Goal: Task Accomplishment & Management: Complete application form

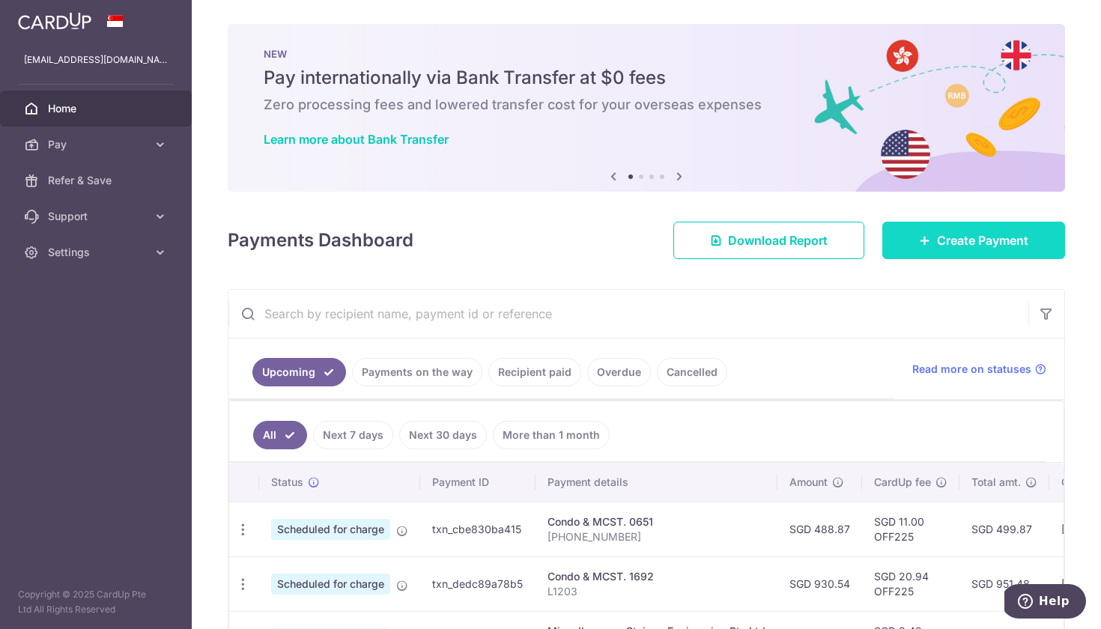
click at [942, 231] on span "Create Payment" at bounding box center [982, 240] width 91 height 18
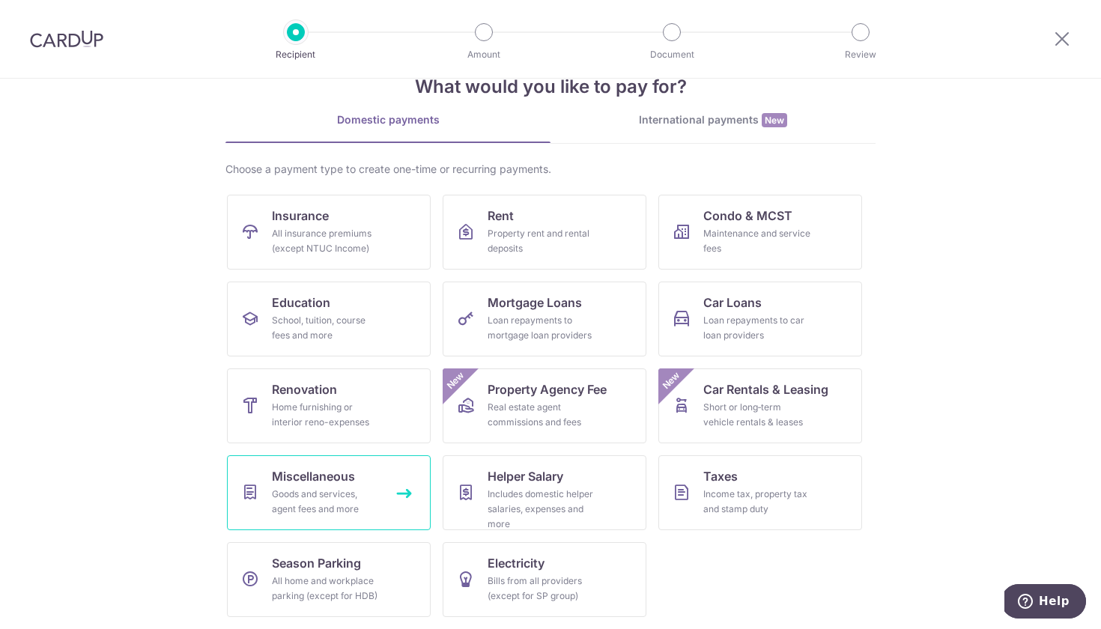
scroll to position [41, 0]
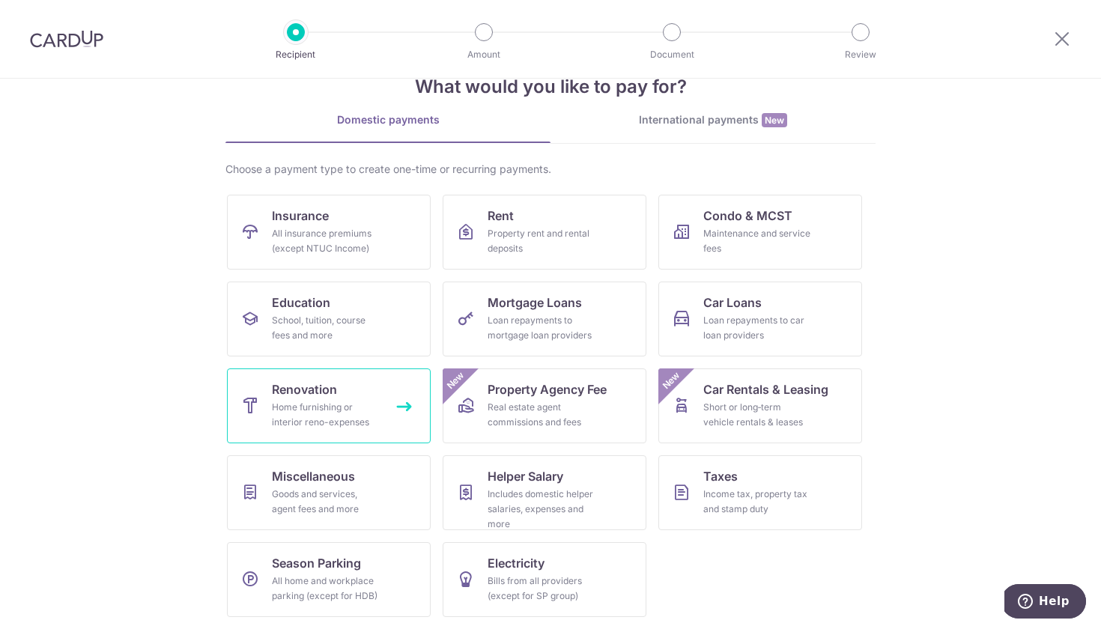
click at [314, 412] on div "Home furnishing or interior reno-expenses" at bounding box center [326, 415] width 108 height 30
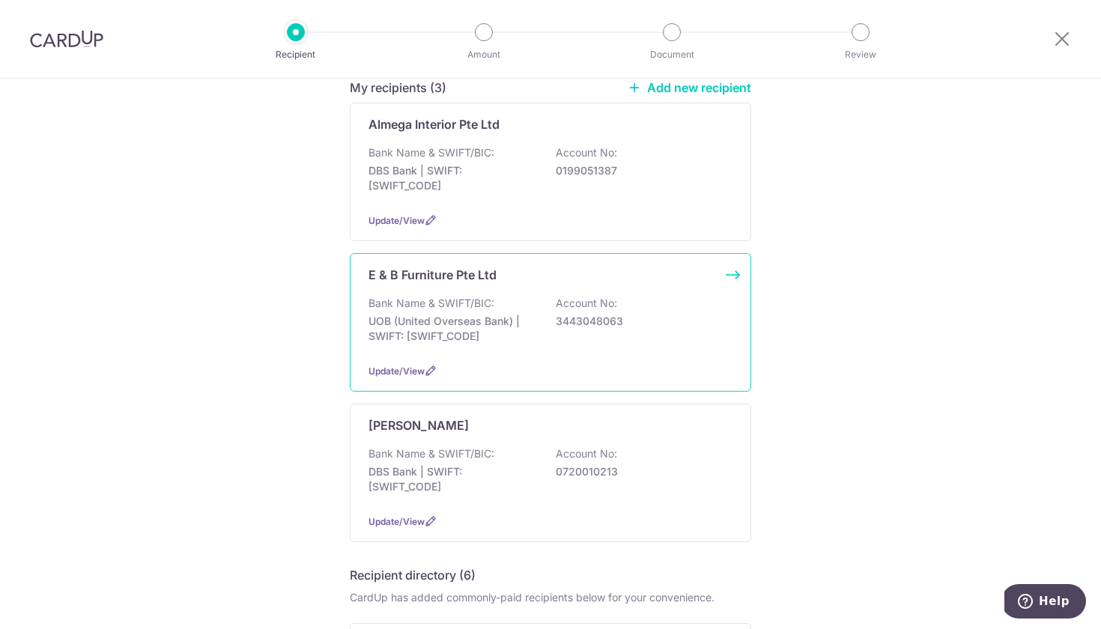
scroll to position [150, 0]
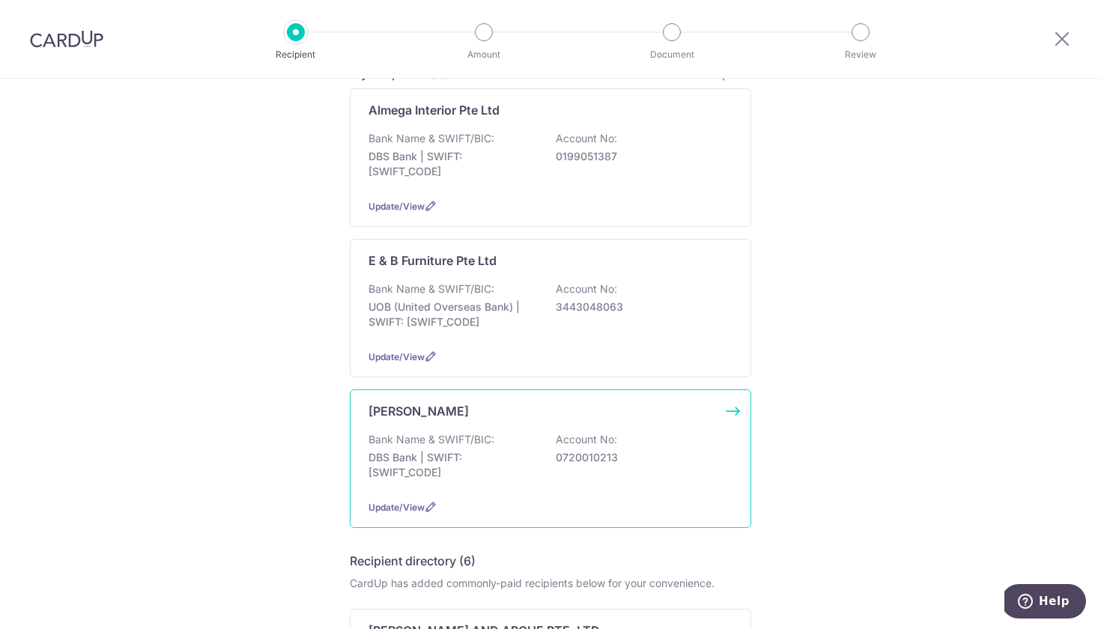
click at [523, 497] on div "Hong Ying Bank Name & SWIFT/BIC: DBS Bank | SWIFT: DBSSSGSGXXX Account No: 0720…" at bounding box center [550, 458] width 401 height 139
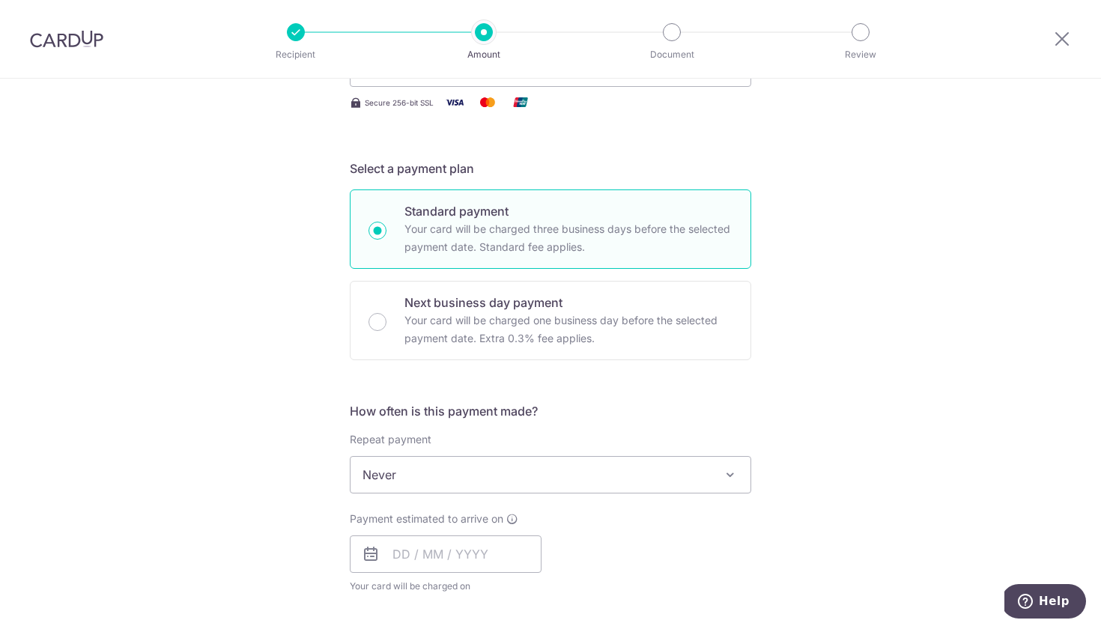
scroll to position [257, 0]
click at [435, 564] on input "text" at bounding box center [446, 553] width 192 height 37
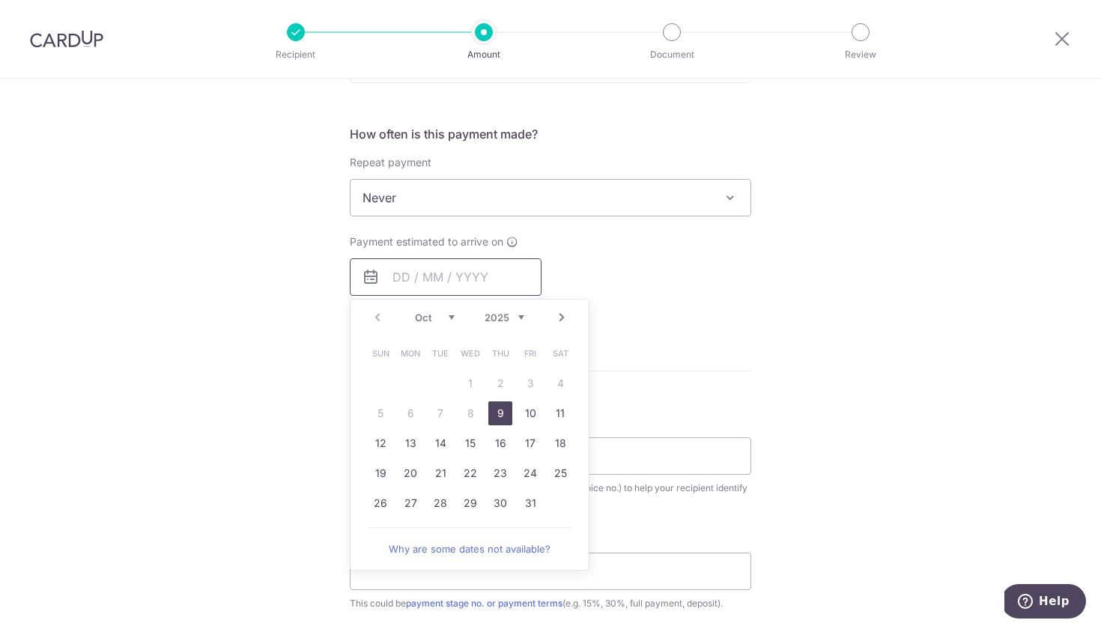
scroll to position [535, 0]
click at [499, 410] on link "9" at bounding box center [500, 412] width 24 height 24
type input "09/10/2025"
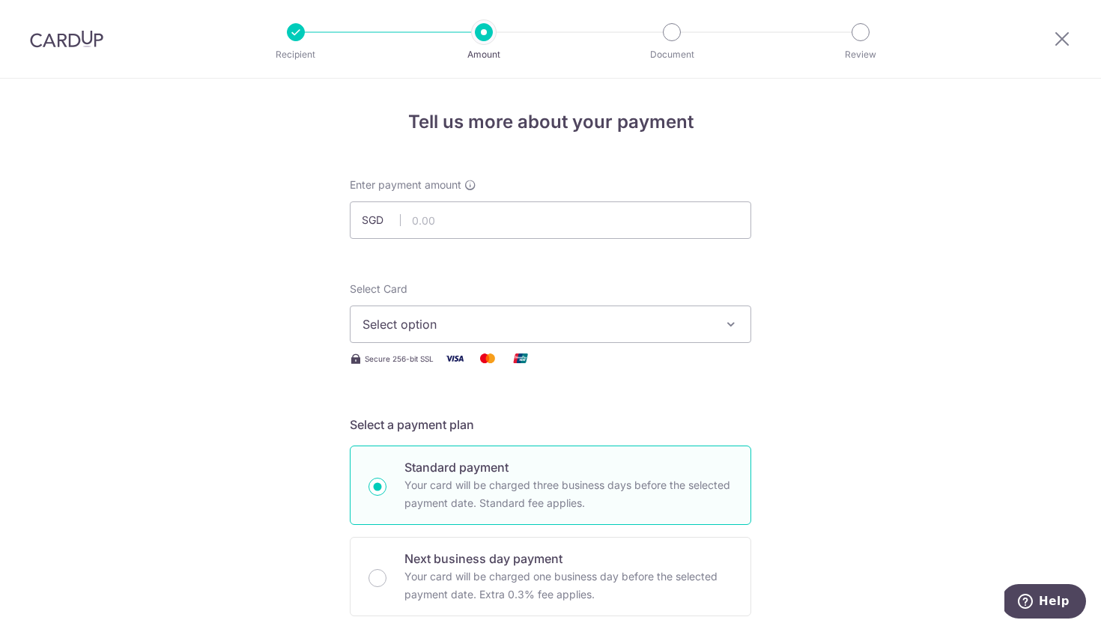
scroll to position [0, 0]
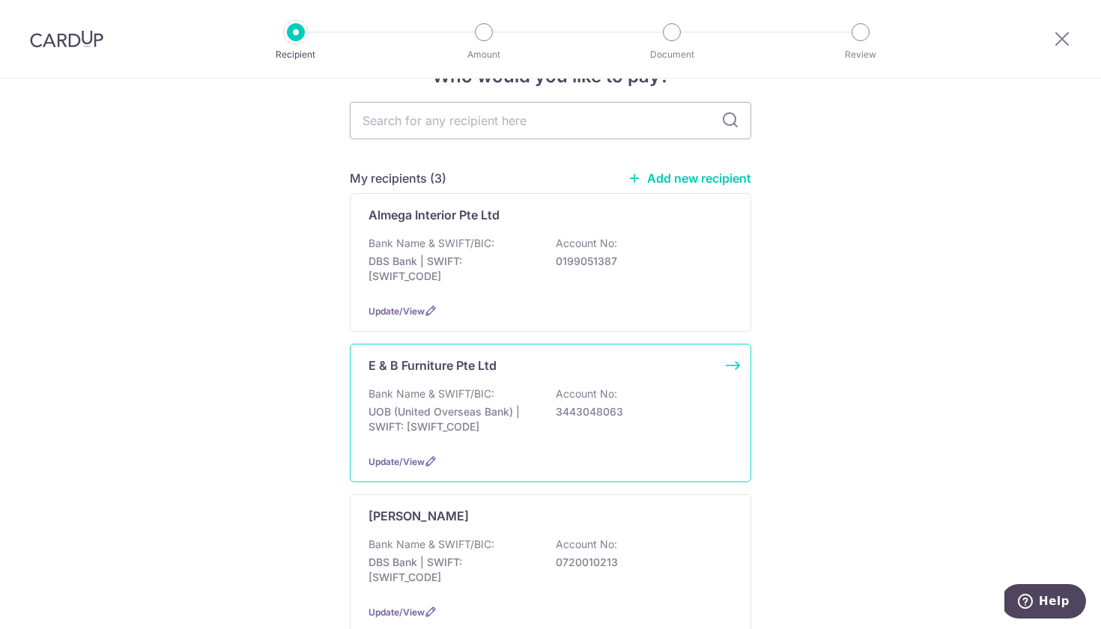
scroll to position [72, 0]
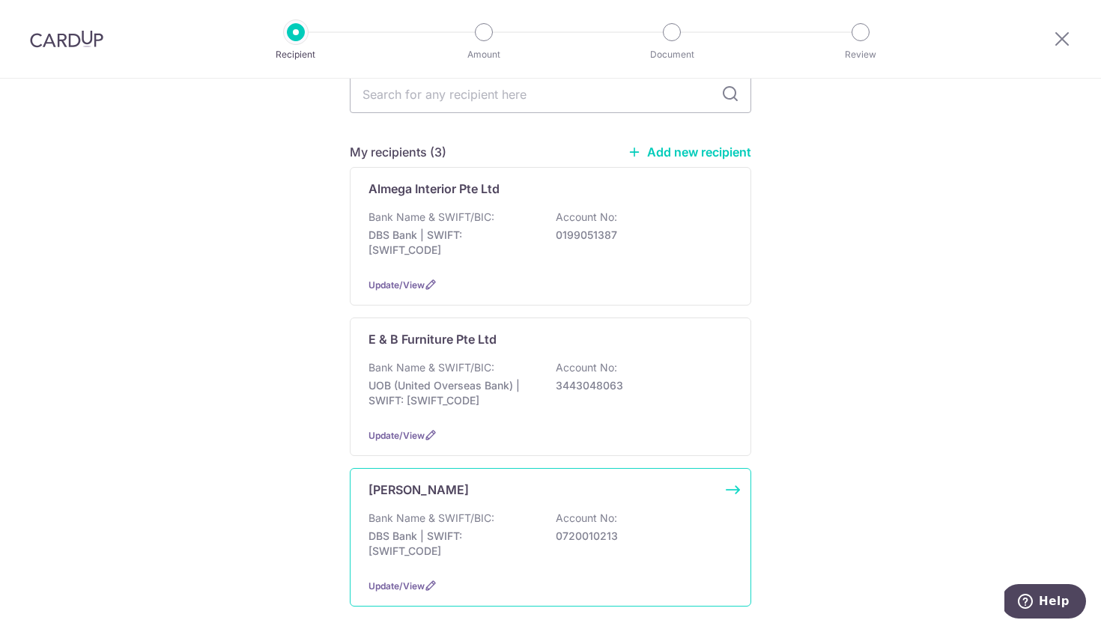
click at [554, 550] on div "Bank Name & SWIFT/BIC: DBS Bank | SWIFT: DBSSSGSGXXX Account No: 0720010213" at bounding box center [550, 538] width 364 height 55
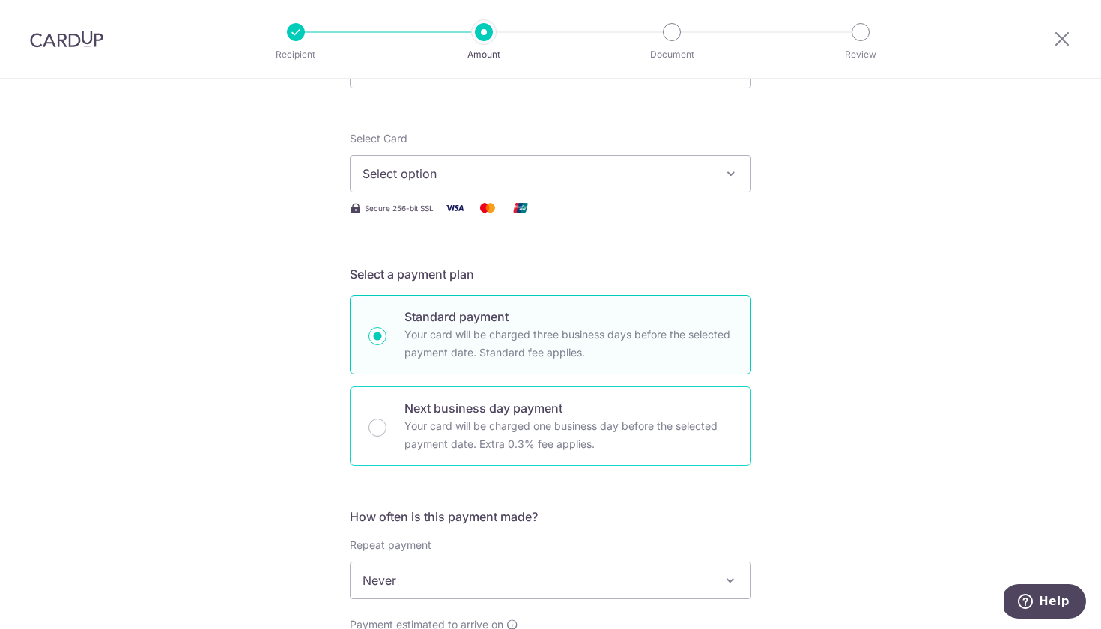
scroll to position [152, 0]
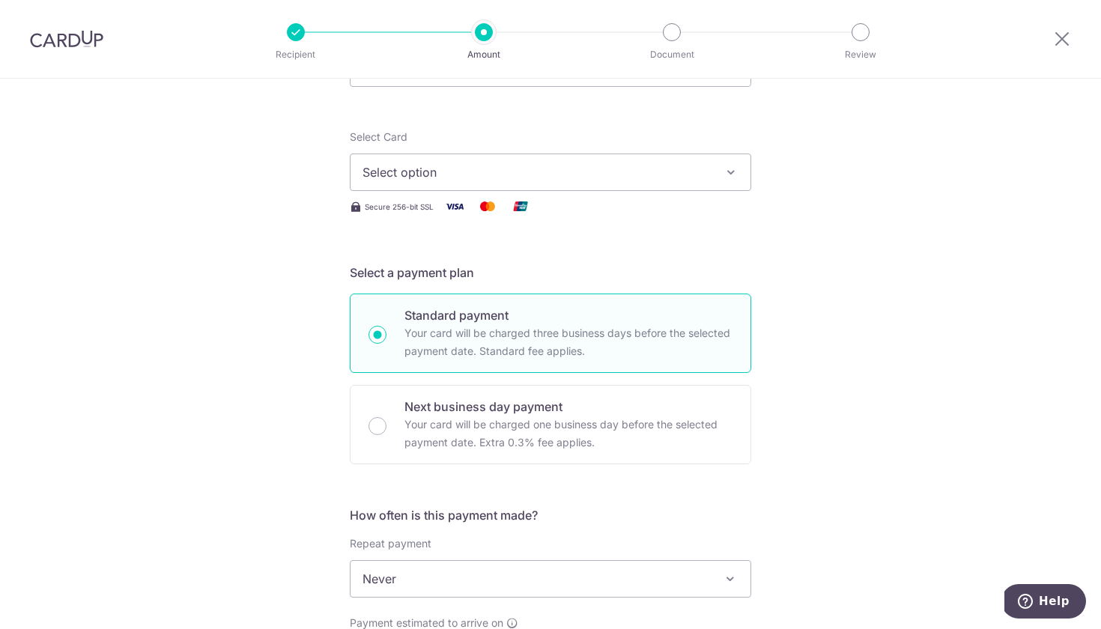
click at [484, 174] on span "Select option" at bounding box center [536, 172] width 349 height 18
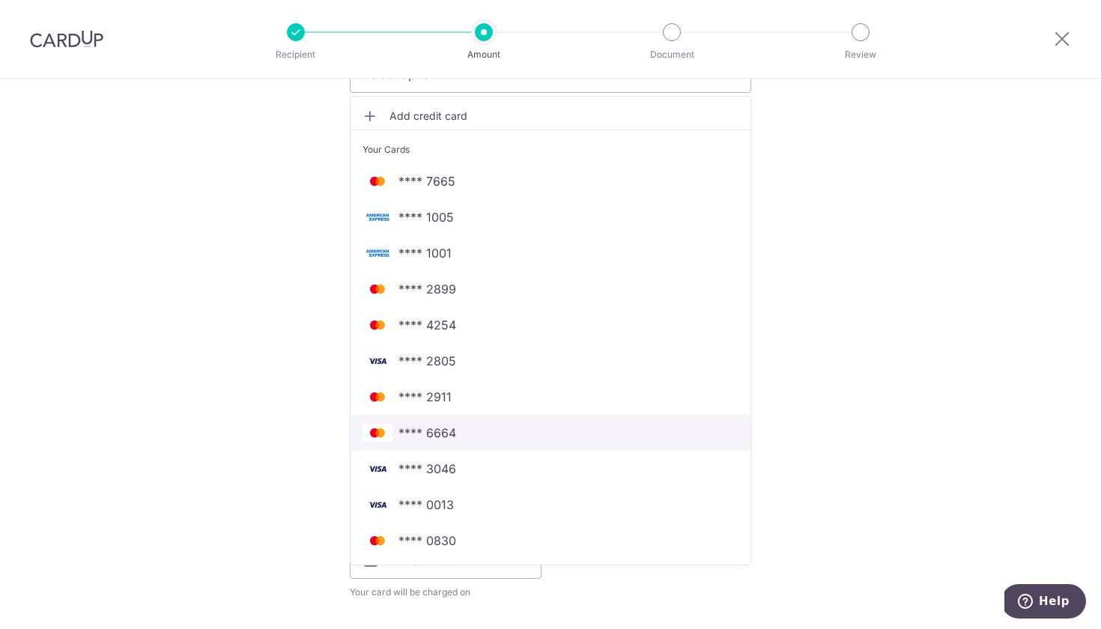
scroll to position [252, 0]
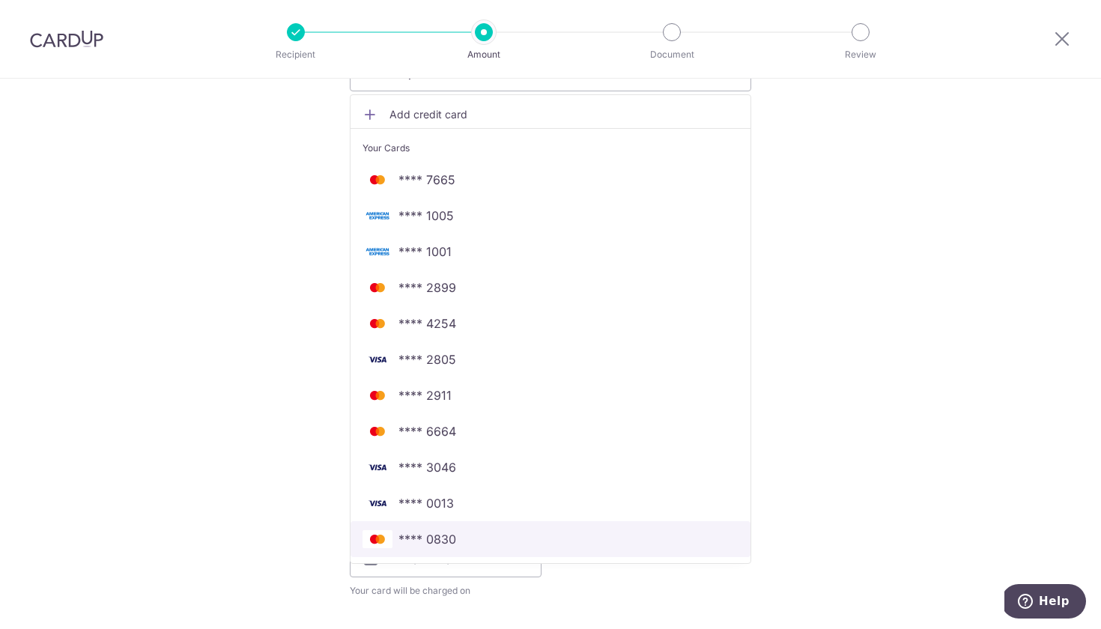
click at [536, 538] on span "**** 0830" at bounding box center [550, 539] width 376 height 18
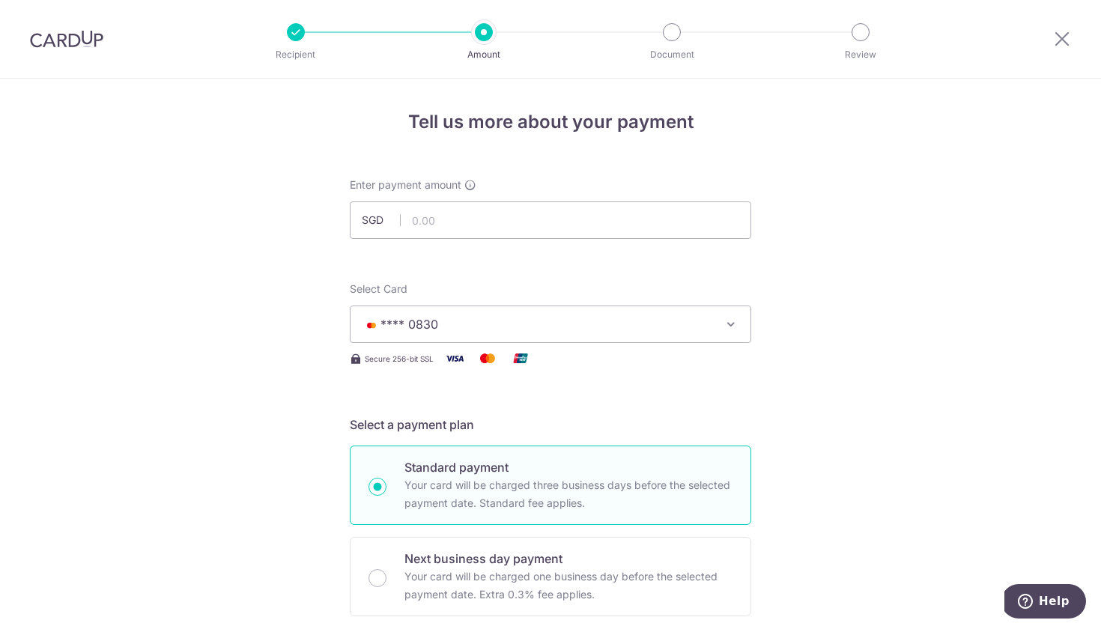
scroll to position [0, 0]
click at [490, 230] on input "text" at bounding box center [550, 219] width 401 height 37
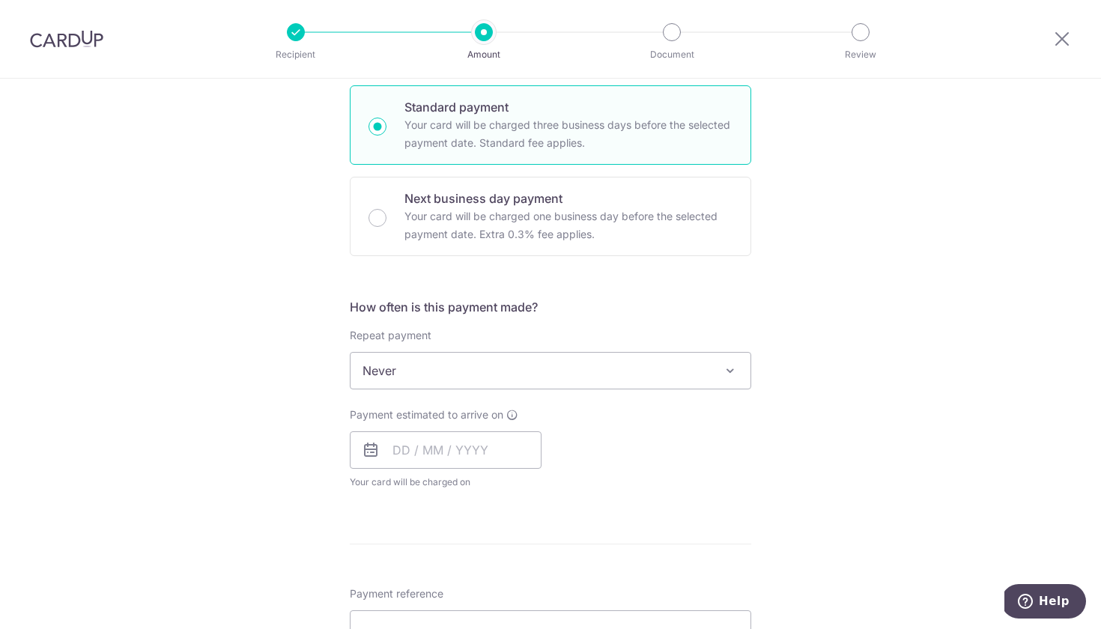
scroll to position [363, 0]
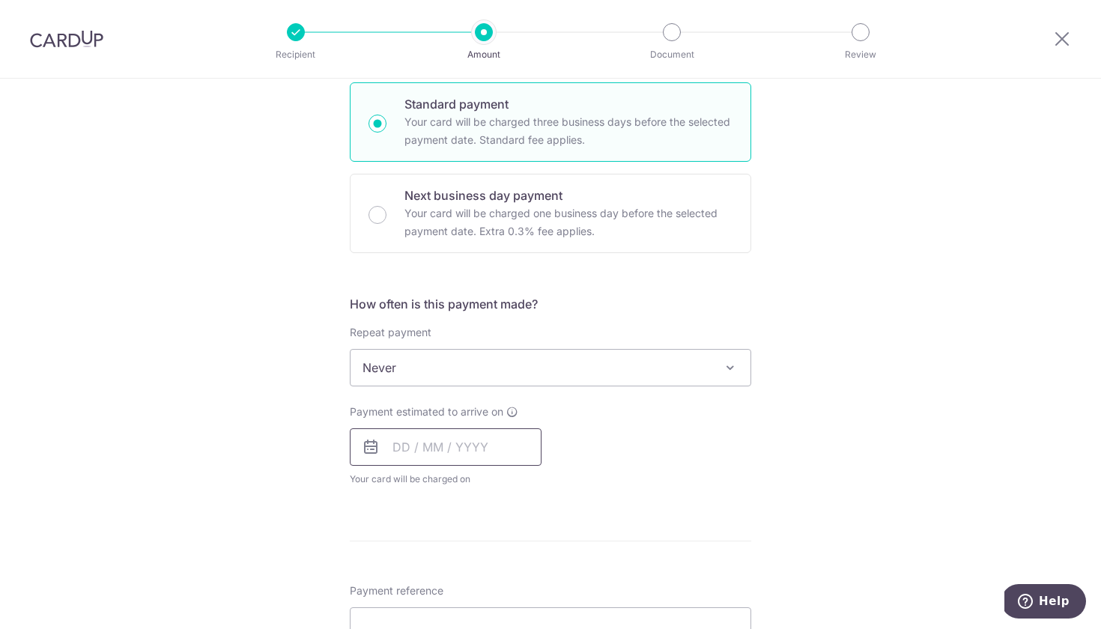
type input "5,000.00"
click at [388, 446] on input "text" at bounding box center [446, 446] width 192 height 37
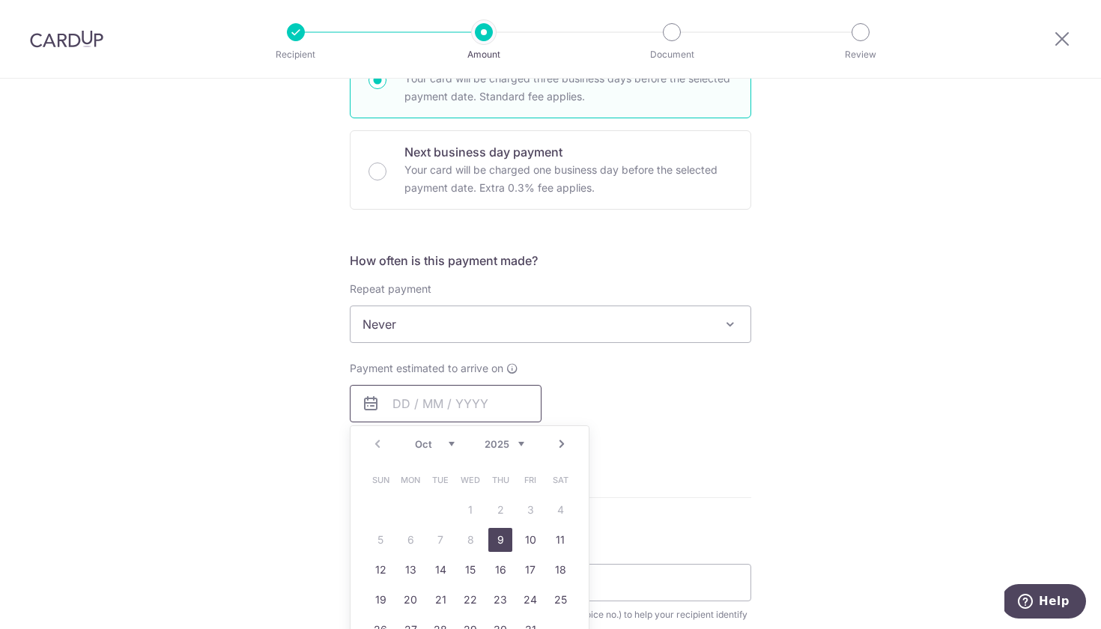
scroll to position [576, 0]
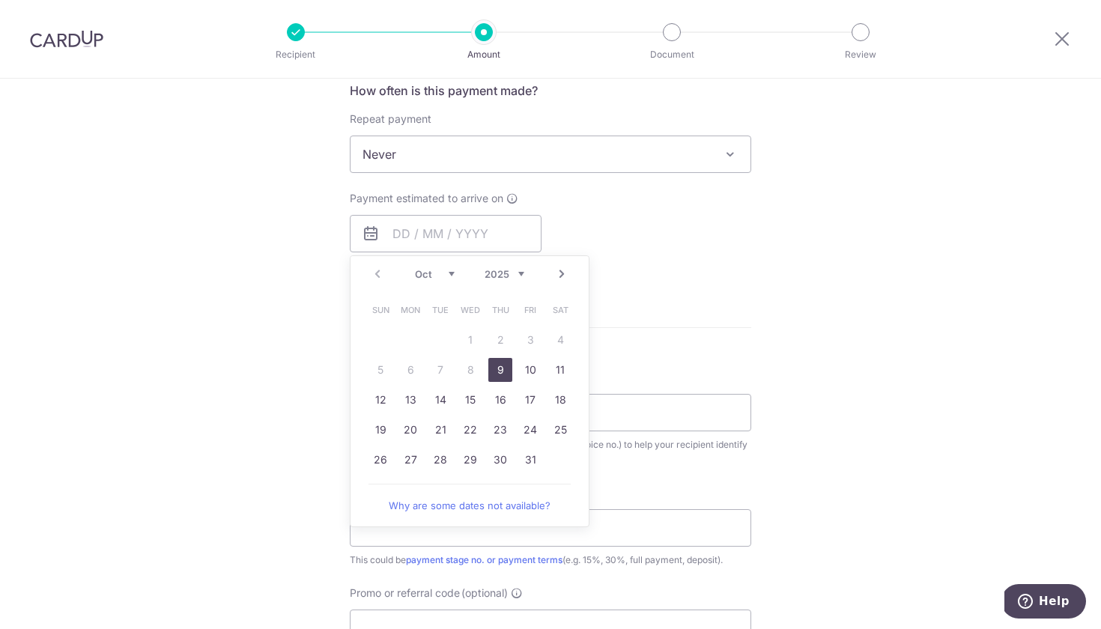
click at [502, 369] on link "9" at bounding box center [500, 370] width 24 height 24
type input "[DATE]"
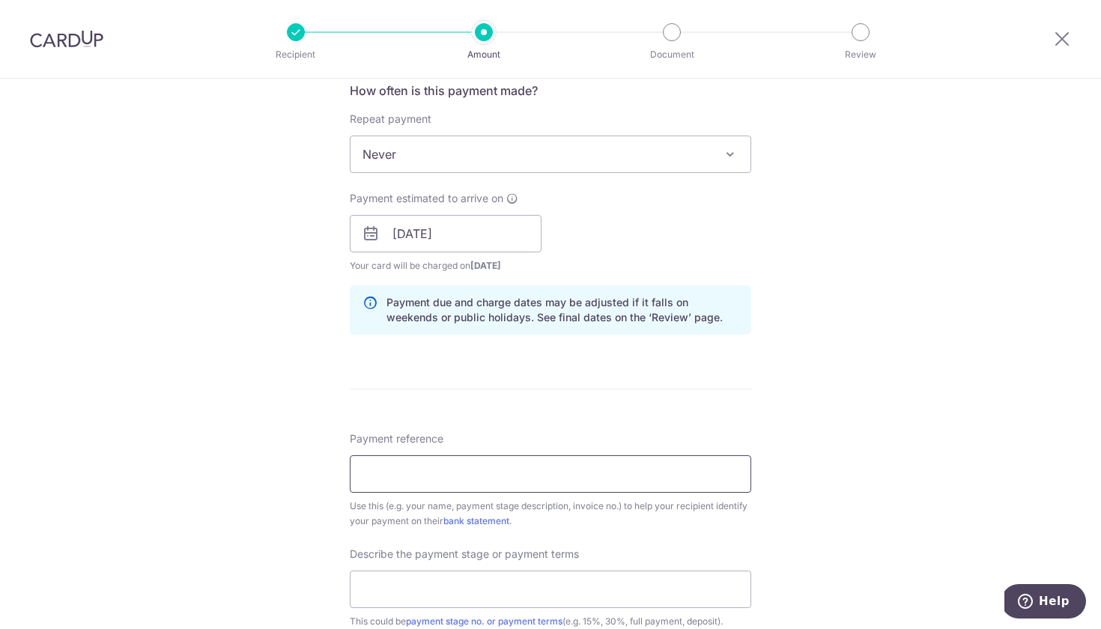
click at [479, 483] on input "Payment reference" at bounding box center [550, 473] width 401 height 37
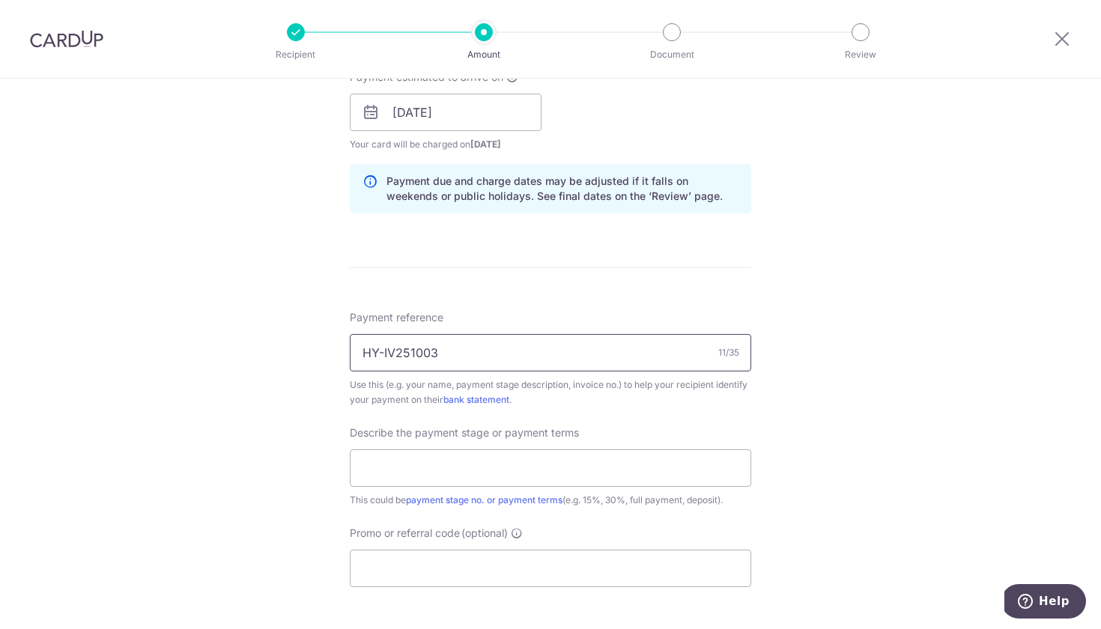
scroll to position [701, 0]
type input "HY-IV251003"
click at [627, 468] on input "text" at bounding box center [550, 464] width 401 height 37
type input "Stage 2"
click at [625, 572] on input "Promo or referral code (optional)" at bounding box center [550, 565] width 401 height 37
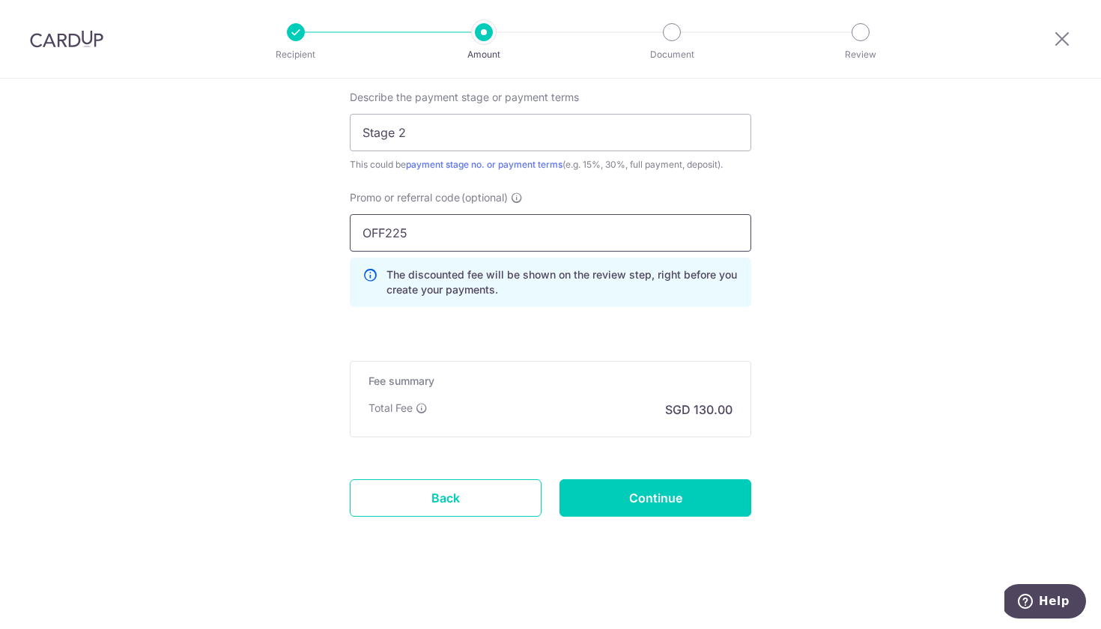
scroll to position [1033, 0]
type input "OFF225"
click at [657, 507] on input "Continue" at bounding box center [655, 497] width 192 height 37
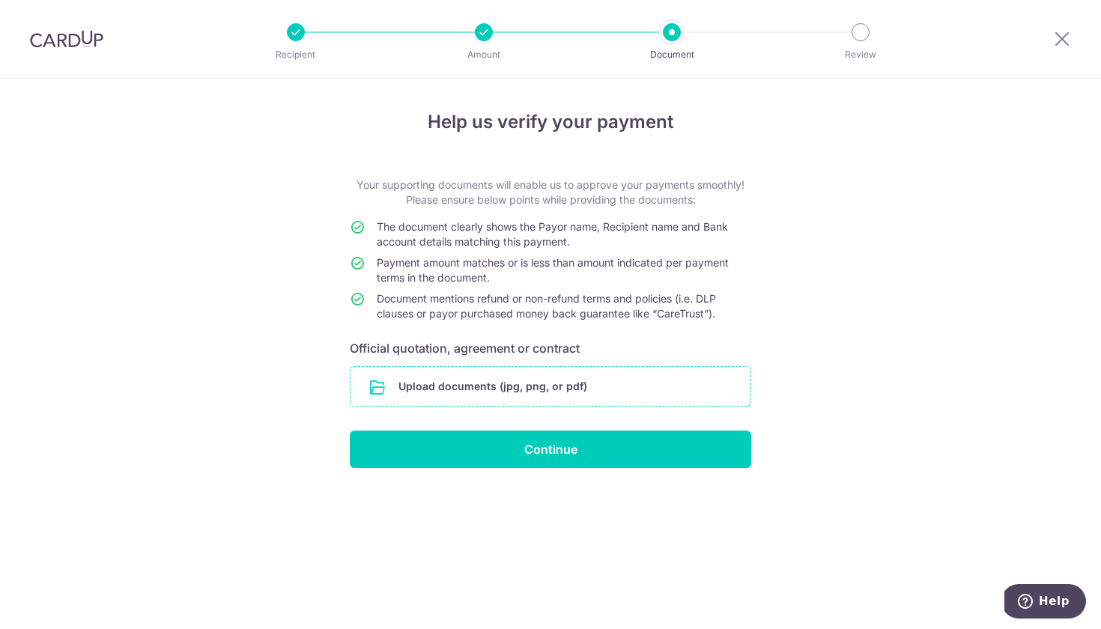
click at [631, 386] on input "file" at bounding box center [550, 386] width 400 height 39
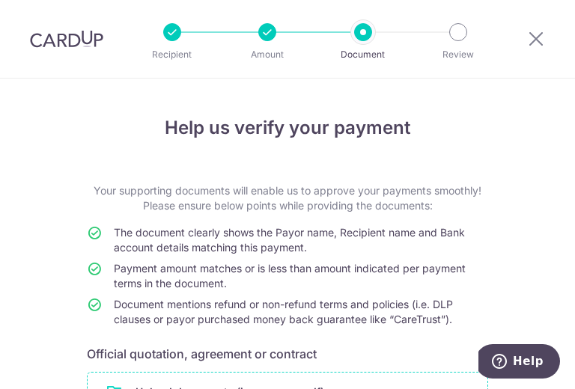
click at [407, 383] on input "file" at bounding box center [288, 392] width 400 height 39
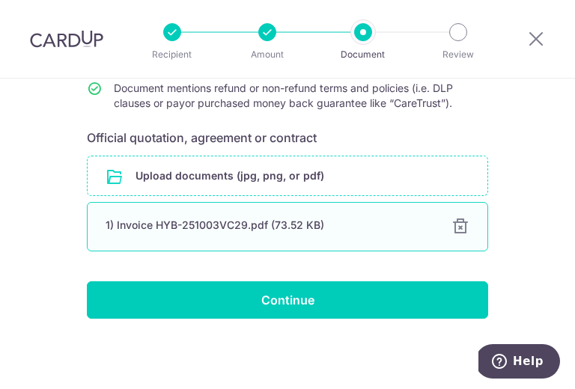
scroll to position [216, 0]
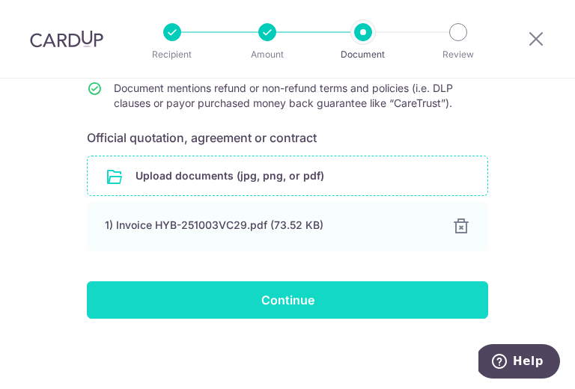
click at [332, 306] on input "Continue" at bounding box center [287, 300] width 401 height 37
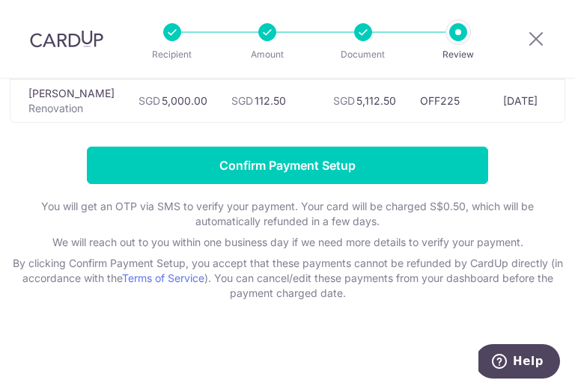
scroll to position [159, 0]
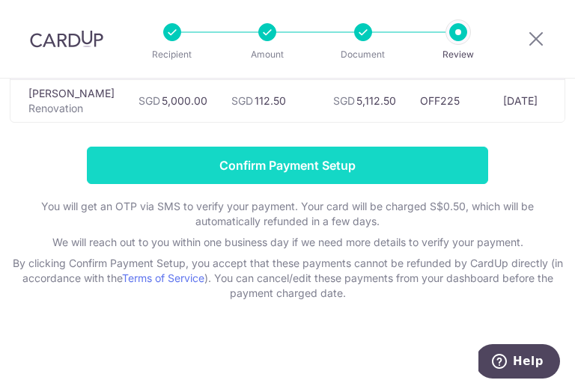
click at [344, 169] on input "Confirm Payment Setup" at bounding box center [287, 165] width 401 height 37
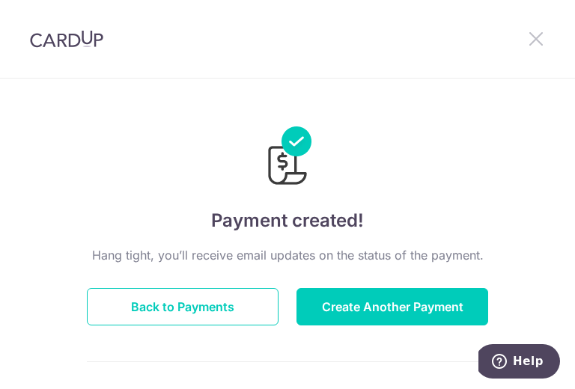
click at [536, 43] on icon at bounding box center [536, 38] width 18 height 19
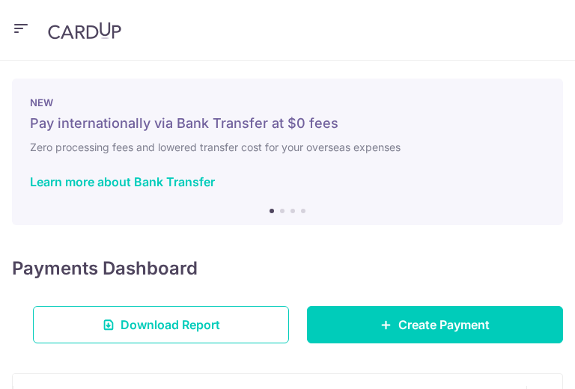
click at [536, 36] on header at bounding box center [287, 30] width 575 height 61
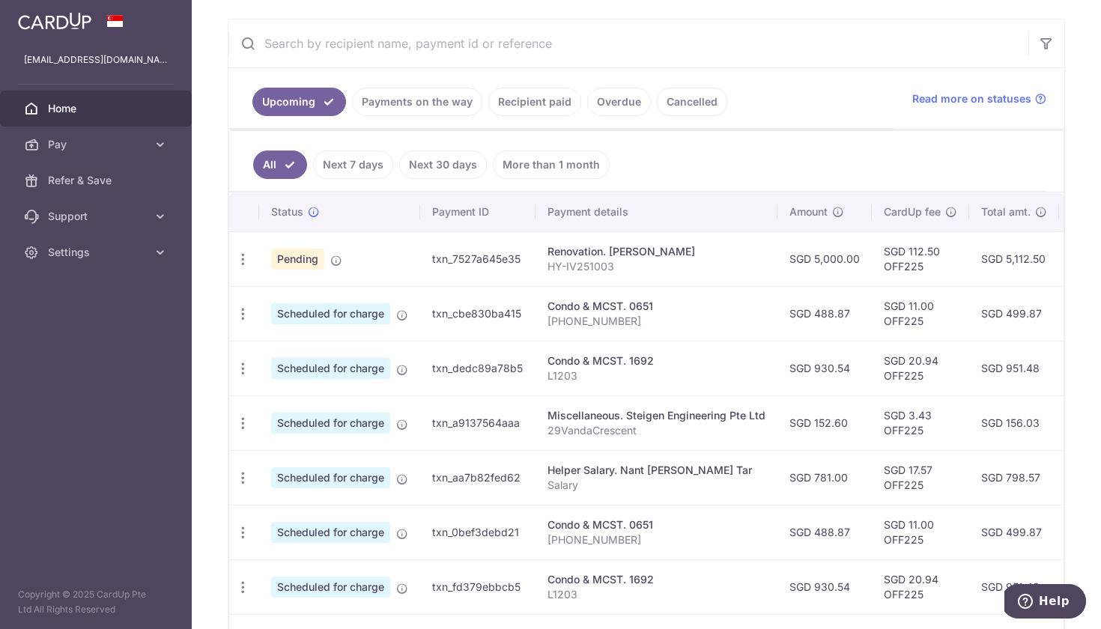
scroll to position [272, 0]
click at [82, 106] on span "Home" at bounding box center [97, 108] width 99 height 15
